Goal: Task Accomplishment & Management: Use online tool/utility

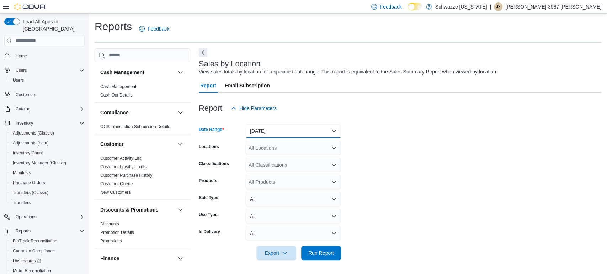
click at [271, 130] on button "[DATE]" at bounding box center [293, 131] width 95 height 14
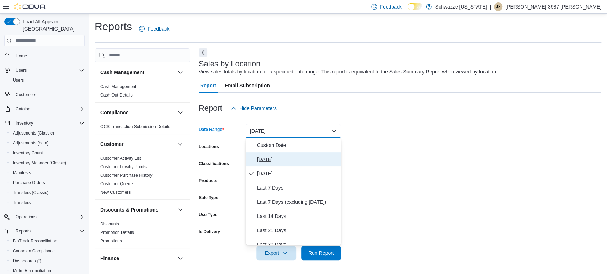
click at [272, 161] on span "[DATE]" at bounding box center [297, 159] width 81 height 9
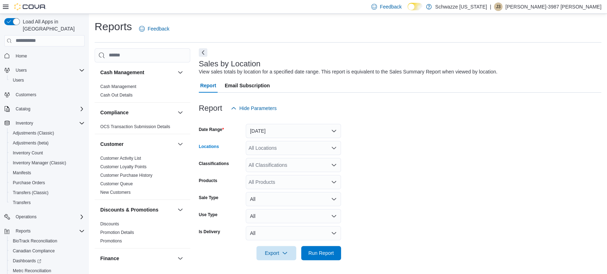
click at [271, 148] on div "All Locations" at bounding box center [293, 148] width 95 height 14
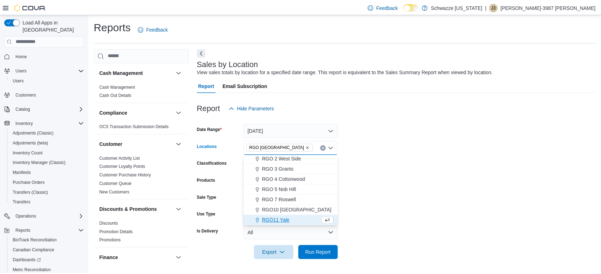
scroll to position [218, 0]
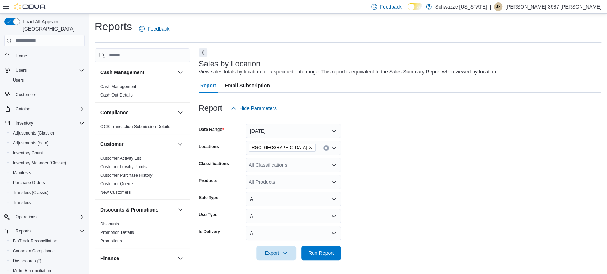
click at [377, 208] on form "Date Range [DATE] Locations RGO 6 [GEOGRAPHIC_DATA] Classifications All Classif…" at bounding box center [400, 188] width 402 height 145
click at [330, 253] on span "Run Report" at bounding box center [321, 253] width 26 height 7
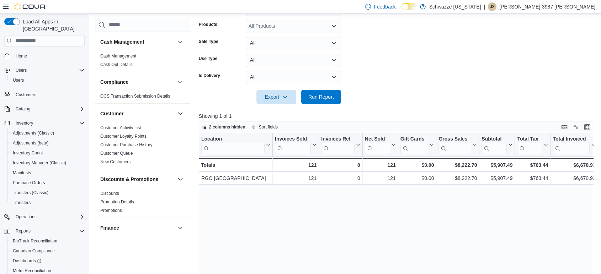
scroll to position [157, 0]
click at [591, 127] on button "Enter fullscreen" at bounding box center [587, 126] width 9 height 9
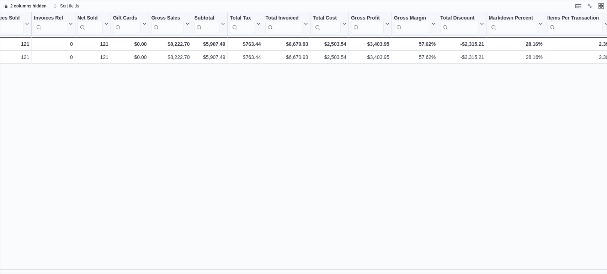
scroll to position [0, 92]
